Goal: Task Accomplishment & Management: Manage account settings

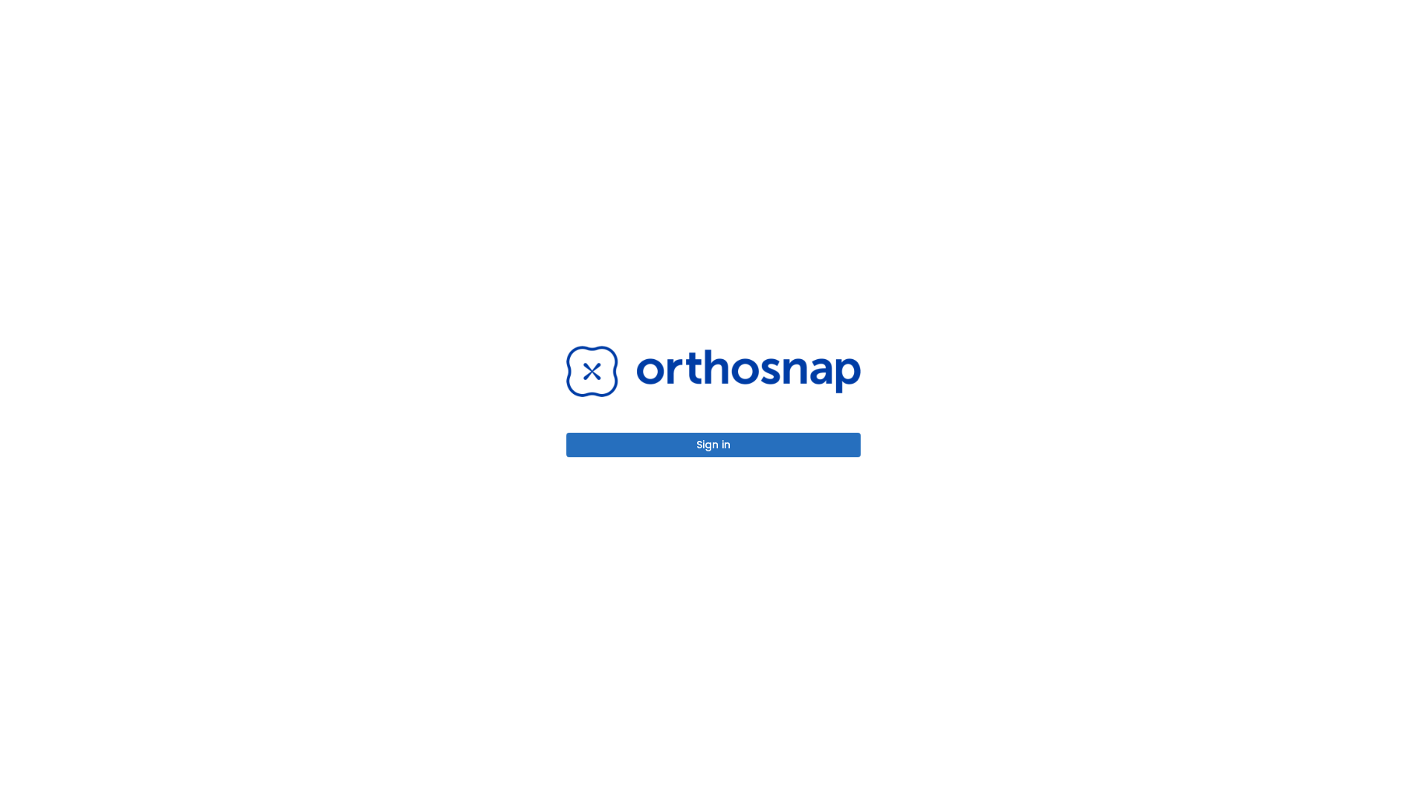
click at [713, 444] on button "Sign in" at bounding box center [713, 444] width 294 height 25
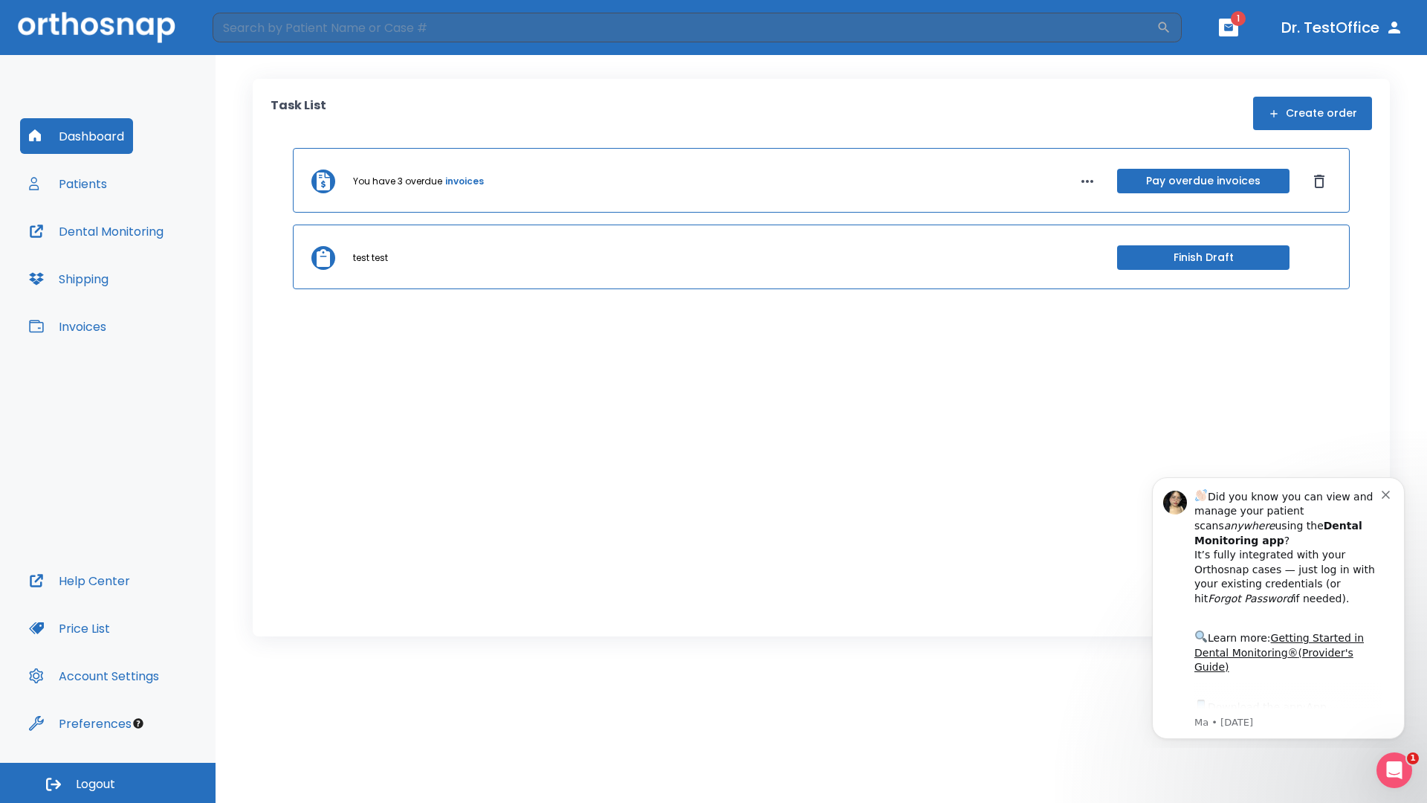
click at [108, 782] on span "Logout" at bounding box center [95, 784] width 39 height 16
